Goal: Information Seeking & Learning: Learn about a topic

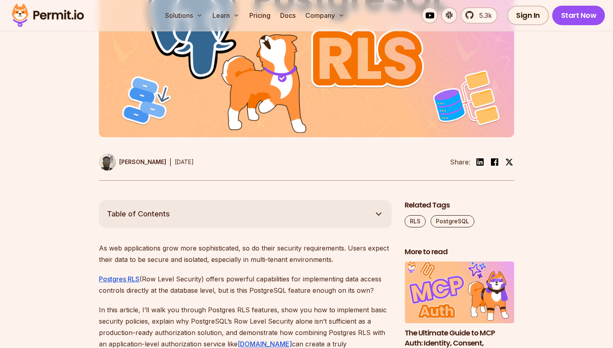
click at [243, 98] on img at bounding box center [306, 20] width 415 height 234
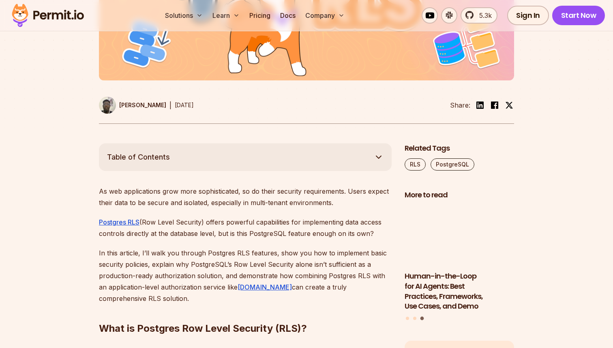
scroll to position [345, 0]
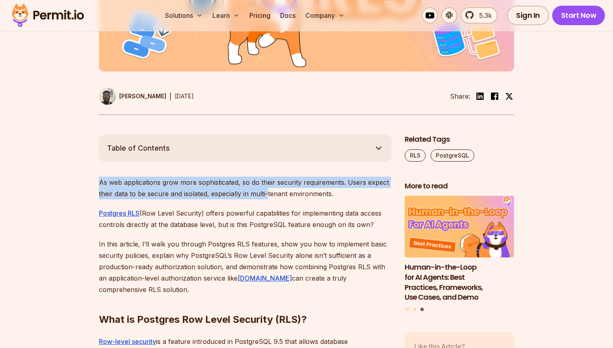
drag, startPoint x: 101, startPoint y: 183, endPoint x: 268, endPoint y: 192, distance: 167.4
click at [268, 192] on p "As web applications grow more sophisticated, so do their security requirements.…" at bounding box center [245, 188] width 293 height 23
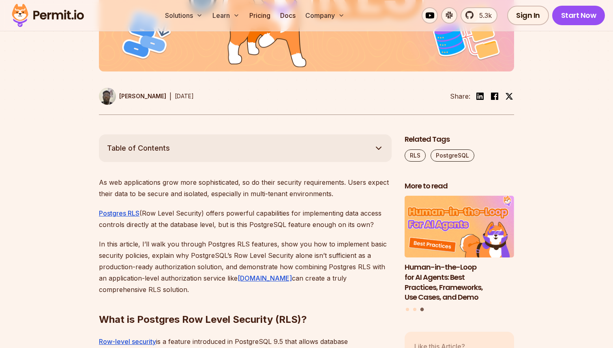
click at [209, 213] on p "Postgres RLS (Row Level Security) offers powerful capabilities for implementing…" at bounding box center [245, 218] width 293 height 23
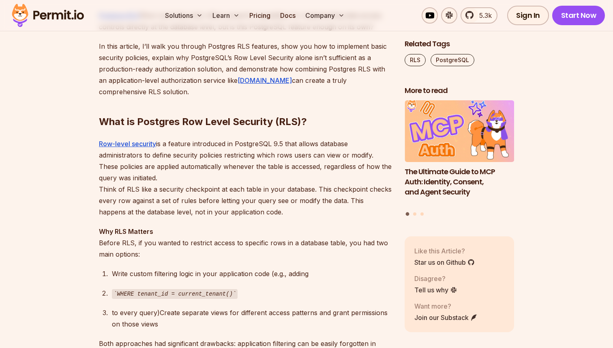
scroll to position [545, 0]
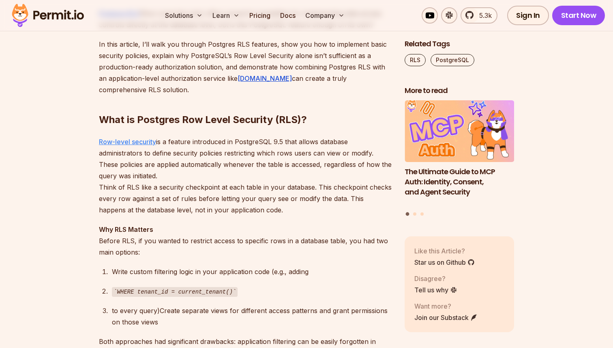
click at [129, 141] on link "Row-level security" at bounding box center [127, 142] width 57 height 8
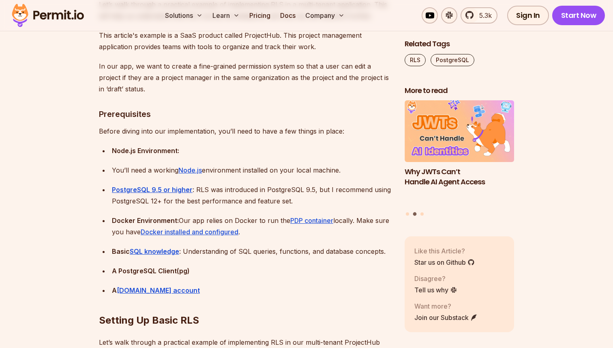
scroll to position [1279, 0]
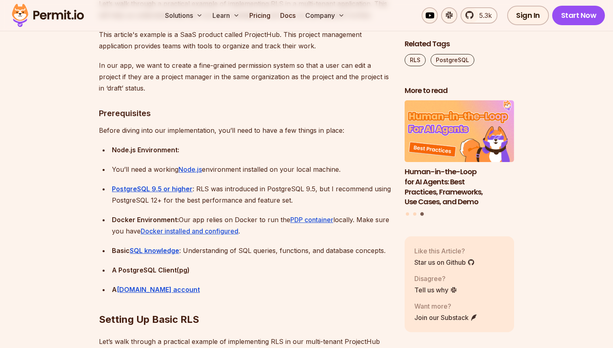
click at [212, 251] on div "Basic SQL knowledge : Understanding of SQL queries, functions, and database con…" at bounding box center [252, 250] width 280 height 11
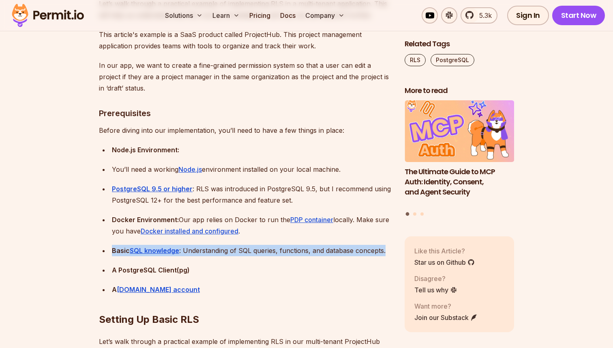
click at [212, 251] on div "Basic SQL knowledge : Understanding of SQL queries, functions, and database con…" at bounding box center [252, 250] width 280 height 11
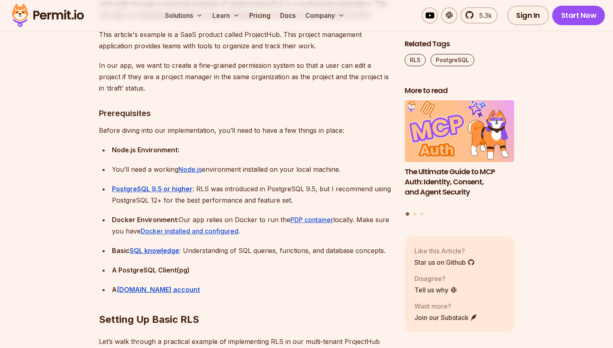
click at [207, 299] on h2 "Setting Up Basic RLS" at bounding box center [245, 302] width 293 height 45
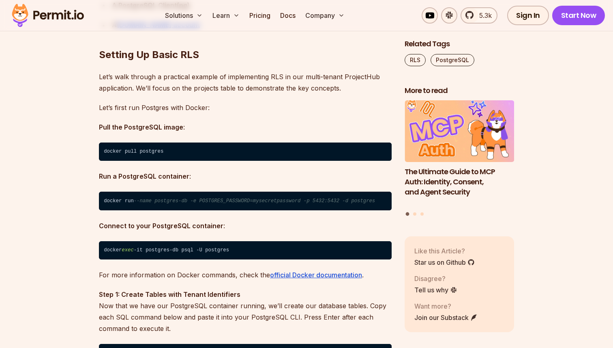
scroll to position [1544, 0]
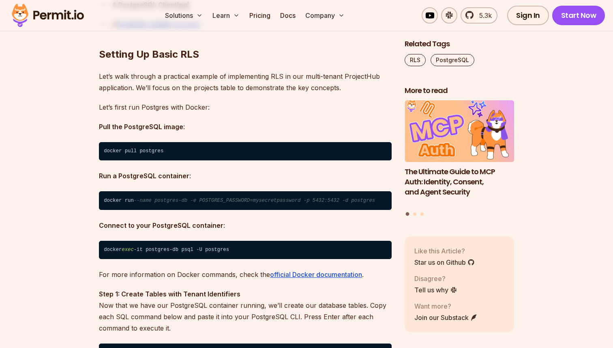
drag, startPoint x: 33, startPoint y: 234, endPoint x: 54, endPoint y: 202, distance: 38.0
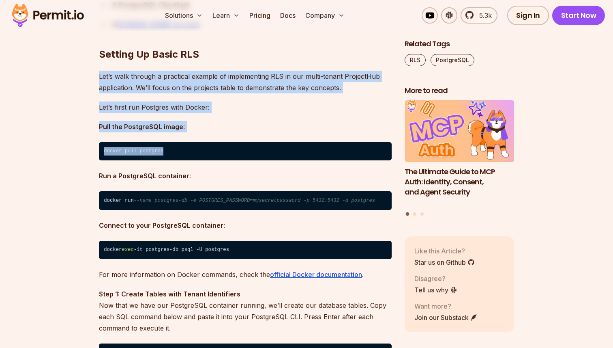
drag, startPoint x: 99, startPoint y: 79, endPoint x: 183, endPoint y: 160, distance: 116.5
copy div "Let’s walk through a practical example of implementing RLS in our multi-tenant …"
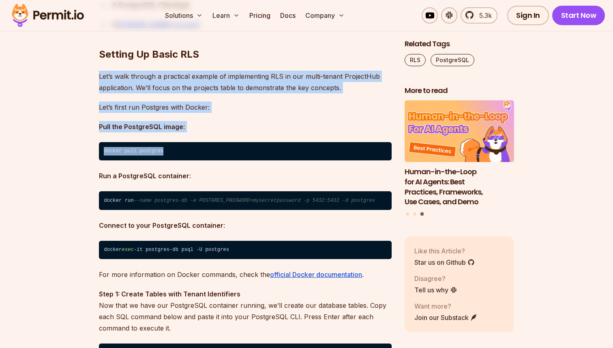
click at [275, 131] on p "Pull the PostgreSQL image :" at bounding box center [245, 126] width 293 height 11
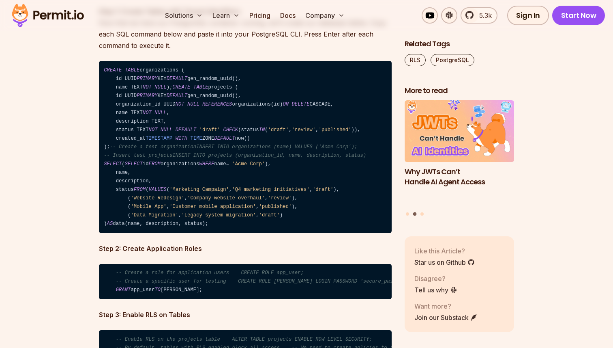
scroll to position [1820, 0]
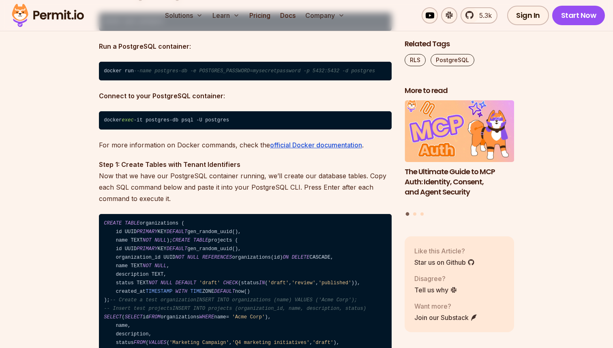
scroll to position [1684, 0]
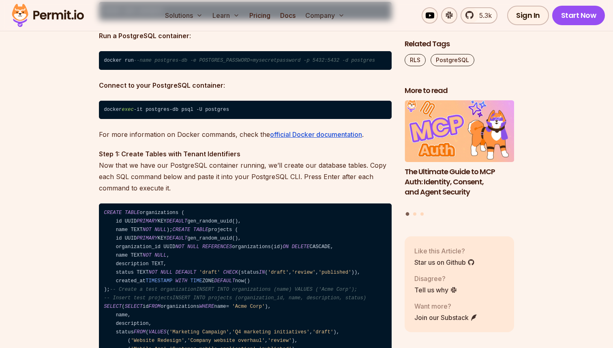
drag, startPoint x: 240, startPoint y: 108, endPoint x: 100, endPoint y: 108, distance: 140.0
click at [100, 108] on code "docker exec -it postgres-db psql -U postgres" at bounding box center [245, 110] width 293 height 19
copy code "docker exec -it postgres-db psql -U postgres"
click at [194, 108] on code "docker exec -it postgres-db psql -U postgres" at bounding box center [245, 110] width 293 height 19
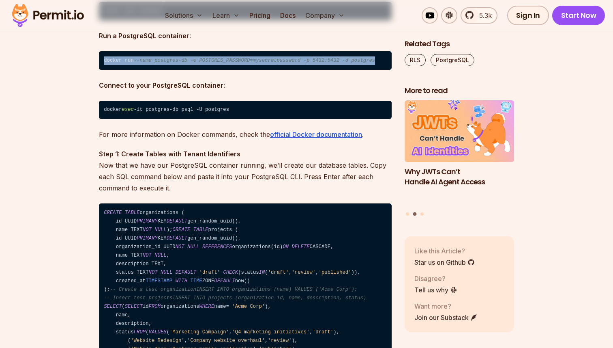
drag, startPoint x: 105, startPoint y: 60, endPoint x: 396, endPoint y: 60, distance: 291.7
copy code "docker run --name postgres-db -e POSTGRES_PASSWORD=mysecretpassword -p 5432:543…"
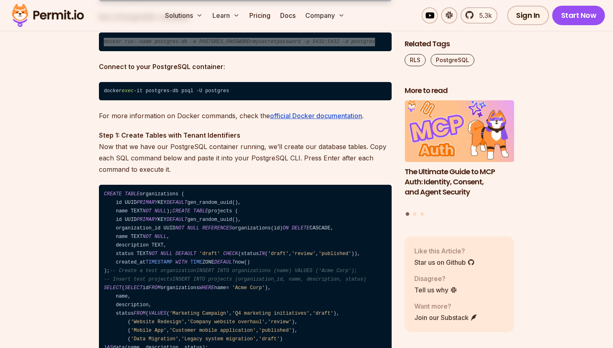
scroll to position [1704, 0]
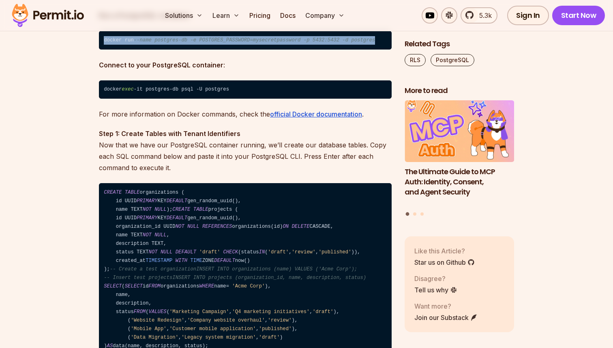
drag, startPoint x: 253, startPoint y: 86, endPoint x: 88, endPoint y: 90, distance: 165.2
copy code "docker exec -it postgres-db psql -U postgres"
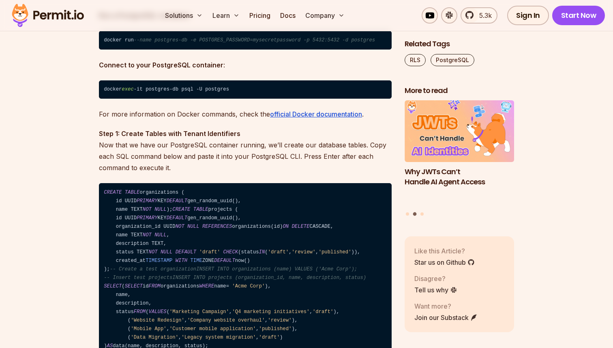
click at [327, 154] on p "Step 1: Create Tables with Tenant Identifiers Now that we have our PostgreSQL c…" at bounding box center [245, 150] width 293 height 45
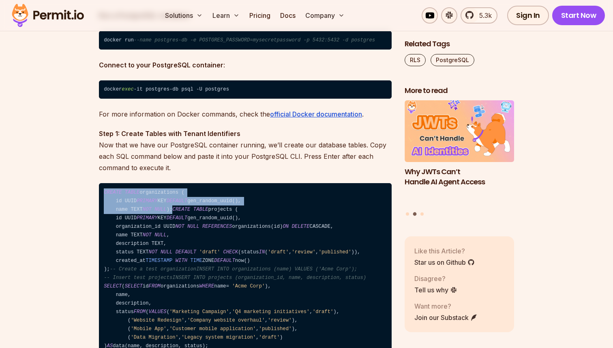
drag, startPoint x: 175, startPoint y: 209, endPoint x: 95, endPoint y: 192, distance: 82.6
copy code "CREATE TABLE organizations ( id UUID PRIMARY KEY DEFAULT gen_random_uuid(), nam…"
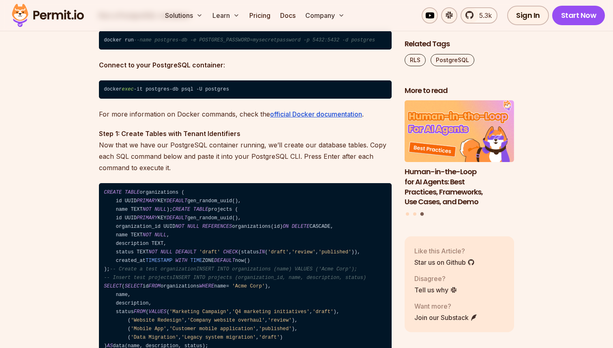
click at [144, 275] on code "CREATE TABLE organizations ( id UUID PRIMARY KEY DEFAULT gen_random_uuid(), nam…" at bounding box center [245, 269] width 293 height 172
drag, startPoint x: 120, startPoint y: 278, endPoint x: 104, endPoint y: 220, distance: 59.9
click at [103, 220] on code "CREATE TABLE organizations ( id UUID PRIMARY KEY DEFAULT gen_random_uuid(), nam…" at bounding box center [245, 269] width 293 height 172
copy code "CREATE TABLE projects ( id UUID PRIMARY KEY DEFAULT gen_random_uuid(), organiza…"
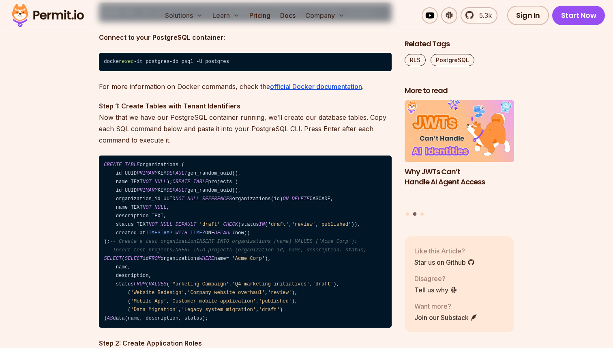
scroll to position [1741, 0]
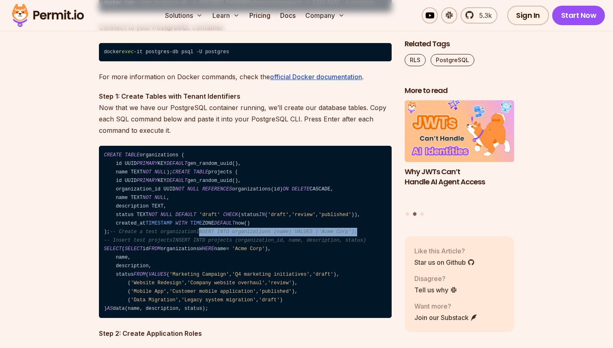
drag, startPoint x: 192, startPoint y: 246, endPoint x: 357, endPoint y: 244, distance: 164.7
click at [357, 245] on code "CREATE TABLE organizations ( id UUID PRIMARY KEY DEFAULT gen_random_uuid(), nam…" at bounding box center [245, 232] width 293 height 172
copy span "NSERT INTO organizations (name) VALUES ('Acme Corp');"
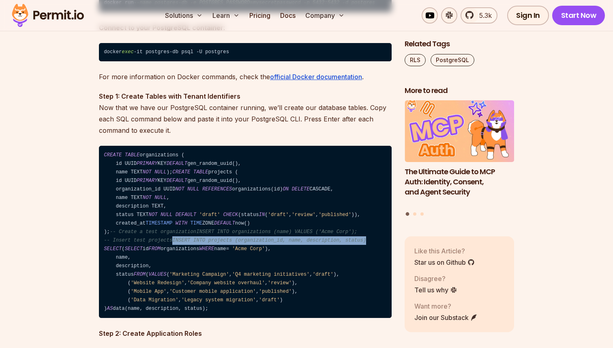
drag, startPoint x: 172, startPoint y: 258, endPoint x: 373, endPoint y: 254, distance: 201.3
click at [373, 254] on code "CREATE TABLE organizations ( id UUID PRIMARY KEY DEFAULT gen_random_uuid(), nam…" at bounding box center [245, 232] width 293 height 172
copy span "INSERT INTO projects (organization_id, name, description, status)"
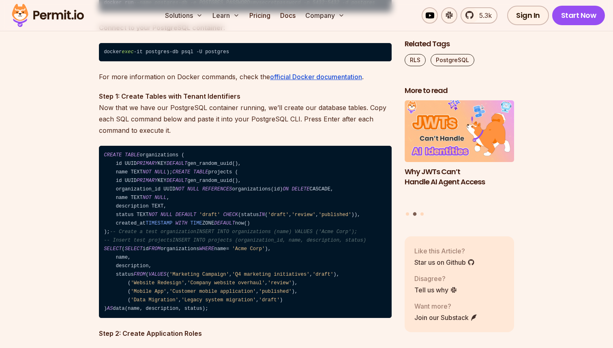
click at [359, 252] on code "CREATE TABLE organizations ( id UUID PRIMARY KEY DEFAULT gen_random_uuid(), nam…" at bounding box center [245, 232] width 293 height 172
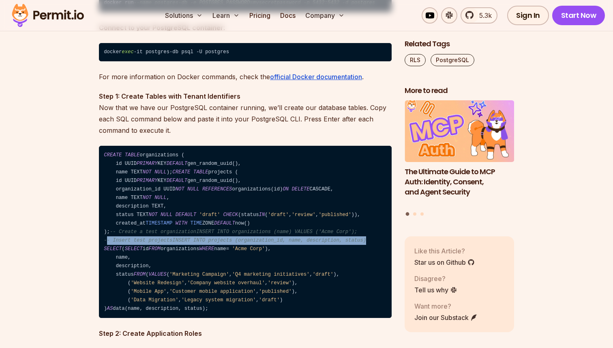
drag, startPoint x: 372, startPoint y: 258, endPoint x: 106, endPoint y: 252, distance: 266.2
click at [106, 252] on code "CREATE TABLE organizations ( id UUID PRIMARY KEY DEFAULT gen_random_uuid(), nam…" at bounding box center [245, 232] width 293 height 172
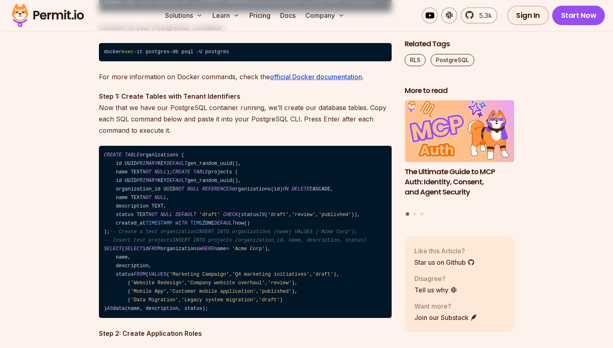
click at [125, 263] on code "CREATE TABLE organizations ( id UUID PRIMARY KEY DEFAULT gen_random_uuid(), nam…" at bounding box center [245, 232] width 293 height 172
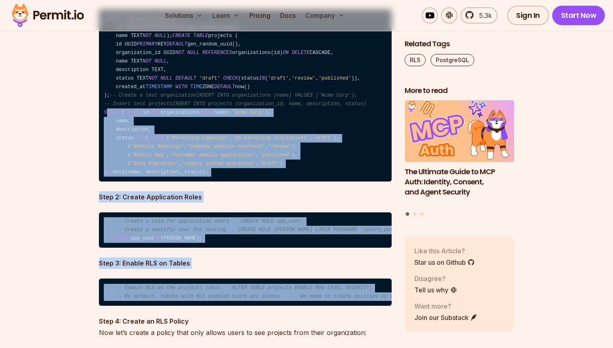
scroll to position [1900, 0]
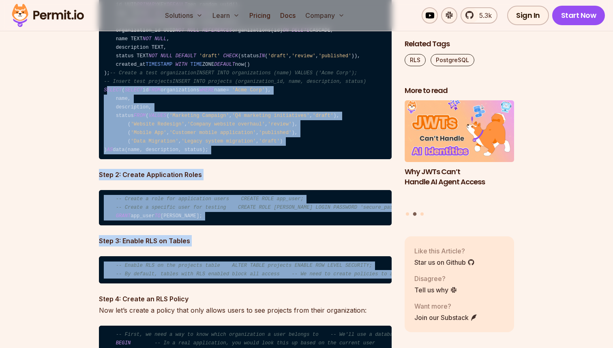
drag, startPoint x: 105, startPoint y: 263, endPoint x: 217, endPoint y: 198, distance: 129.5
click at [217, 159] on code "CREATE TABLE organizations ( id UUID PRIMARY KEY DEFAULT gen_random_uuid(), nam…" at bounding box center [245, 73] width 293 height 172
copy code "ELECT ( SELECT id FROM organizations WHERE name = 'Acme Corp' ), name, descript…"
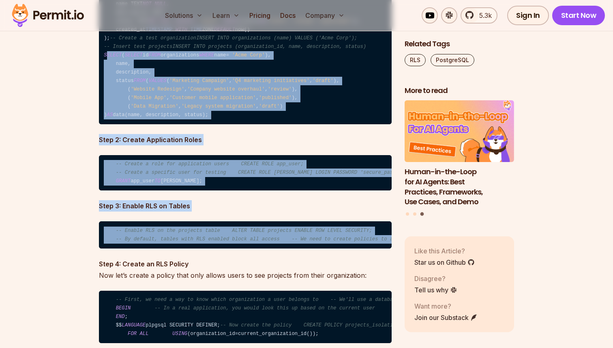
scroll to position [1942, 0]
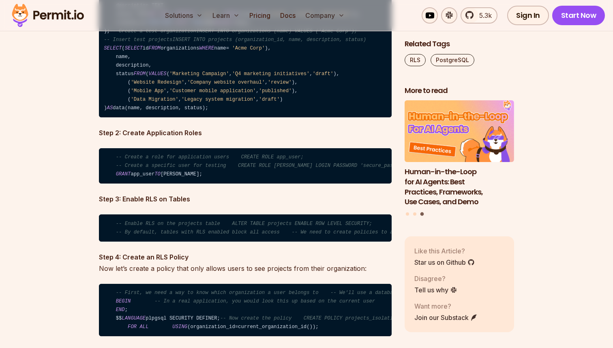
click at [216, 184] on code "-- Create a role for application users CREATE ROLE app_user; -- Create a specif…" at bounding box center [245, 166] width 293 height 36
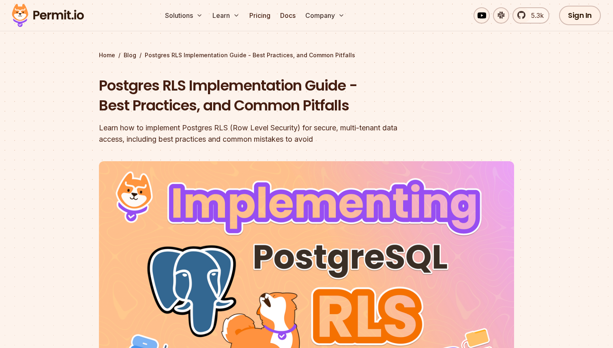
scroll to position [23, 0]
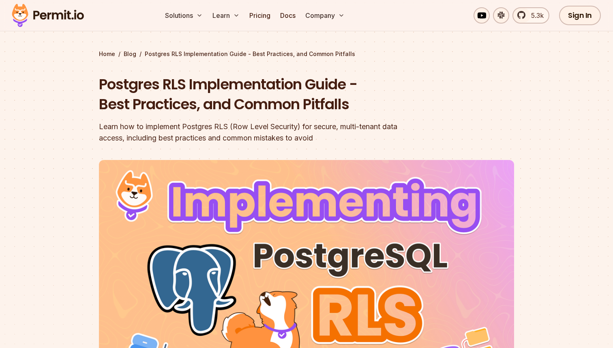
click at [281, 220] on img at bounding box center [306, 277] width 415 height 234
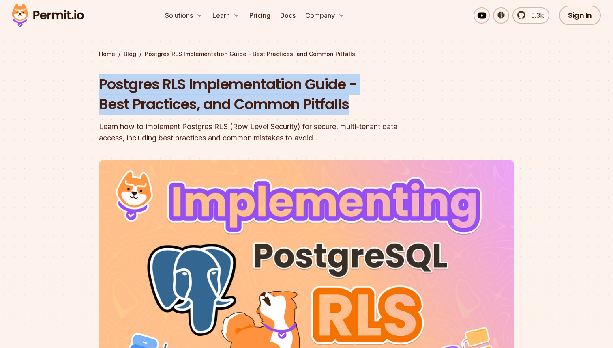
drag, startPoint x: 102, startPoint y: 82, endPoint x: 368, endPoint y: 112, distance: 267.0
click at [368, 112] on h1 "Postgres RLS Implementation Guide - Best Practices, and Common Pitfalls" at bounding box center [255, 94] width 312 height 40
copy h1 "Postgres RLS Implementation Guide - Best Practices, and Common Pitfalls"
click at [348, 93] on h1 "Postgres RLS Implementation Guide - Best Practices, and Common Pitfalls" at bounding box center [255, 94] width 312 height 40
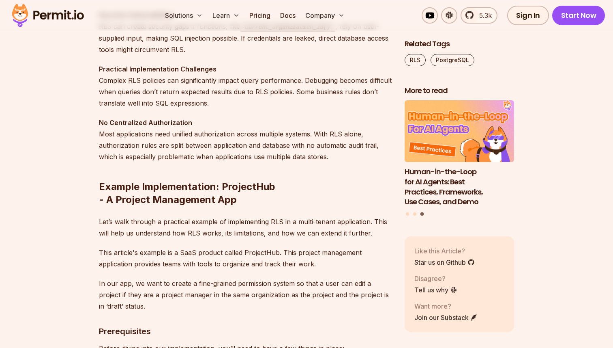
scroll to position [1067, 0]
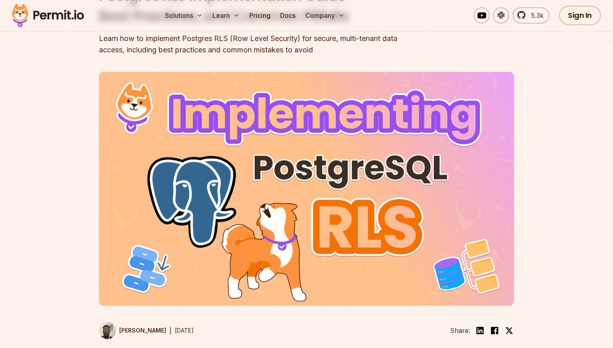
click at [222, 144] on img at bounding box center [306, 189] width 415 height 234
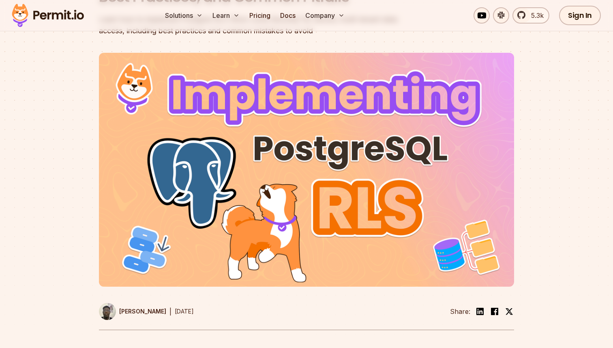
scroll to position [133, 0]
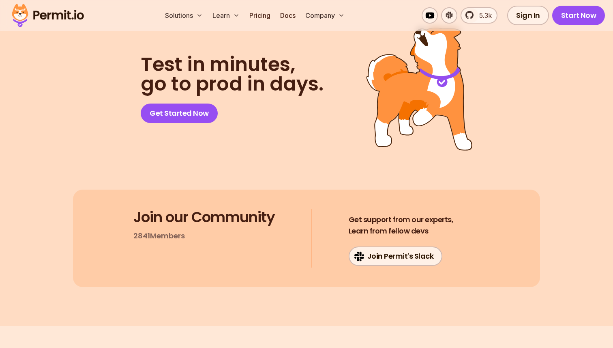
scroll to position [6851, 0]
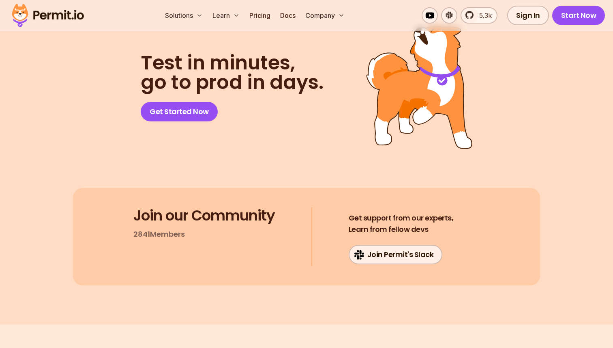
drag, startPoint x: 99, startPoint y: 95, endPoint x: 227, endPoint y: 152, distance: 139.7
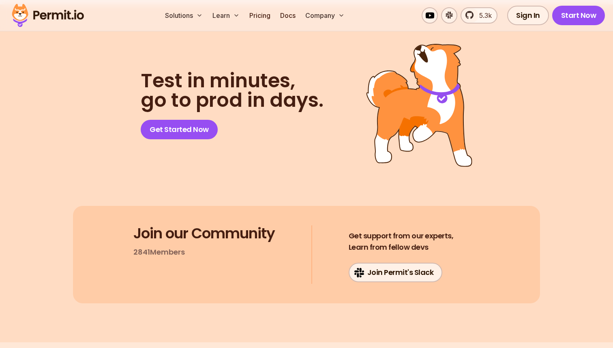
scroll to position [6831, 0]
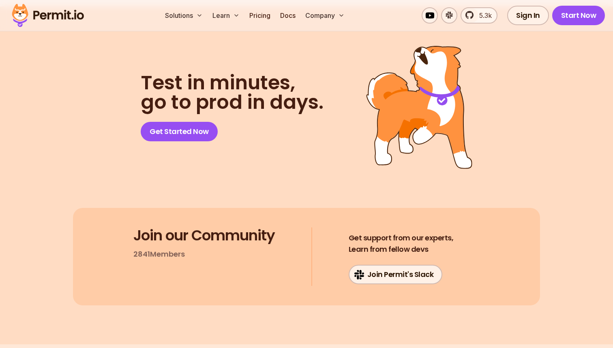
drag, startPoint x: 159, startPoint y: 127, endPoint x: 237, endPoint y: 121, distance: 78.6
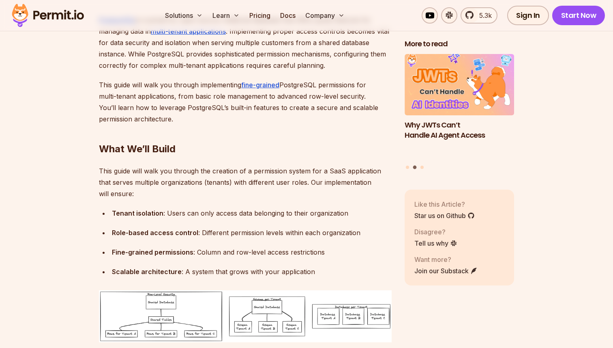
scroll to position [521, 0]
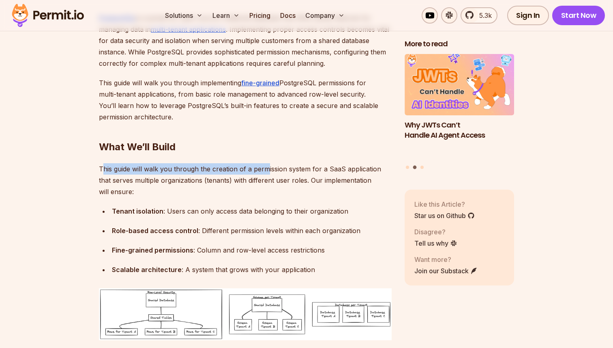
drag, startPoint x: 105, startPoint y: 168, endPoint x: 267, endPoint y: 168, distance: 161.9
click at [267, 168] on p "This guide will walk you through the creation of a permission system for a SaaS…" at bounding box center [245, 180] width 293 height 34
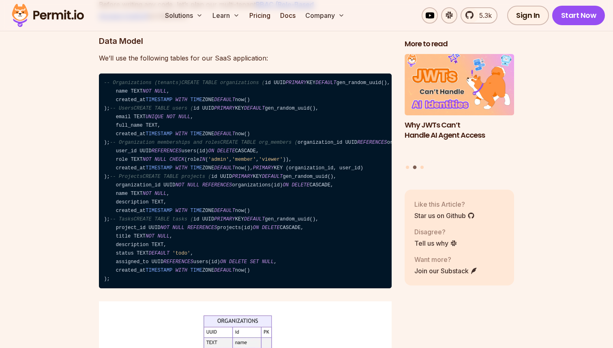
scroll to position [2650, 0]
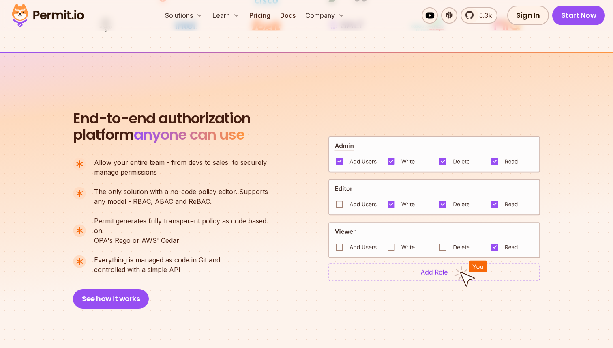
scroll to position [506, 0]
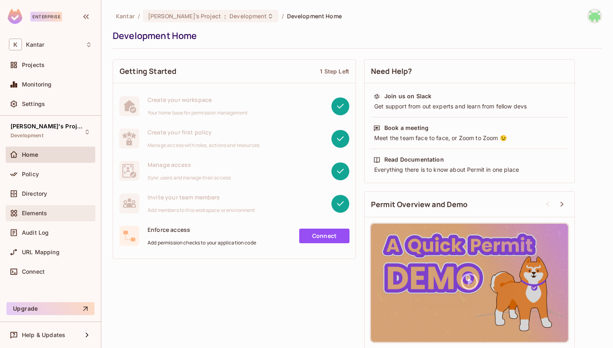
click at [35, 214] on span "Elements" at bounding box center [34, 213] width 25 height 6
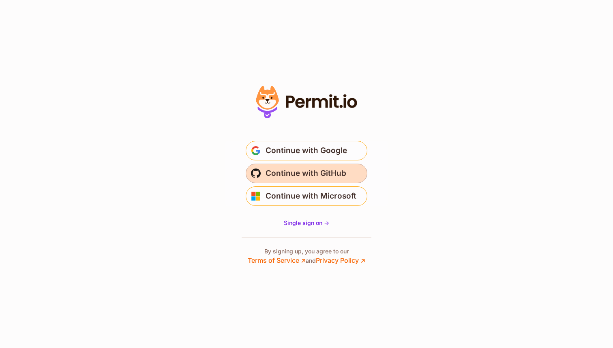
click at [291, 167] on span "Continue with GitHub" at bounding box center [306, 173] width 81 height 13
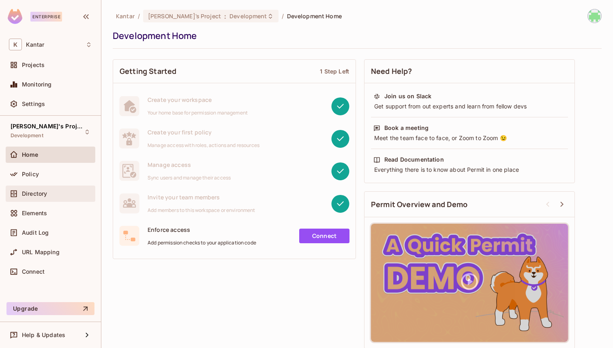
click at [42, 194] on span "Directory" at bounding box center [34, 193] width 25 height 6
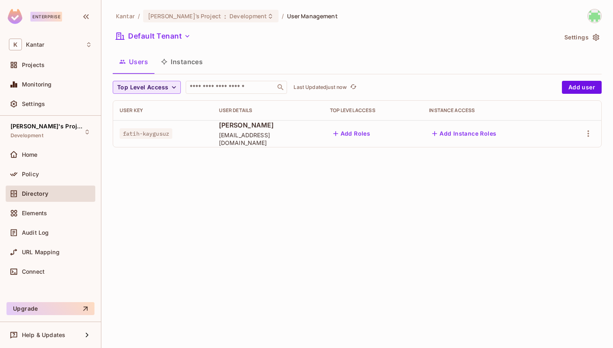
click at [164, 84] on span "Top Level Access" at bounding box center [142, 87] width 51 height 10
click at [164, 84] on div at bounding box center [306, 174] width 613 height 348
